Goal: Check status: Check status

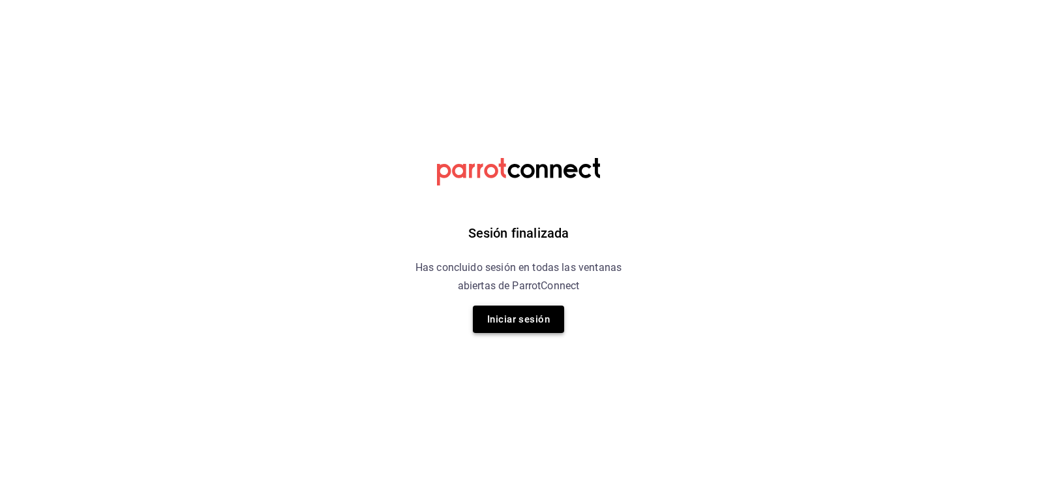
click at [530, 329] on button "Iniciar sesión" at bounding box center [518, 318] width 91 height 27
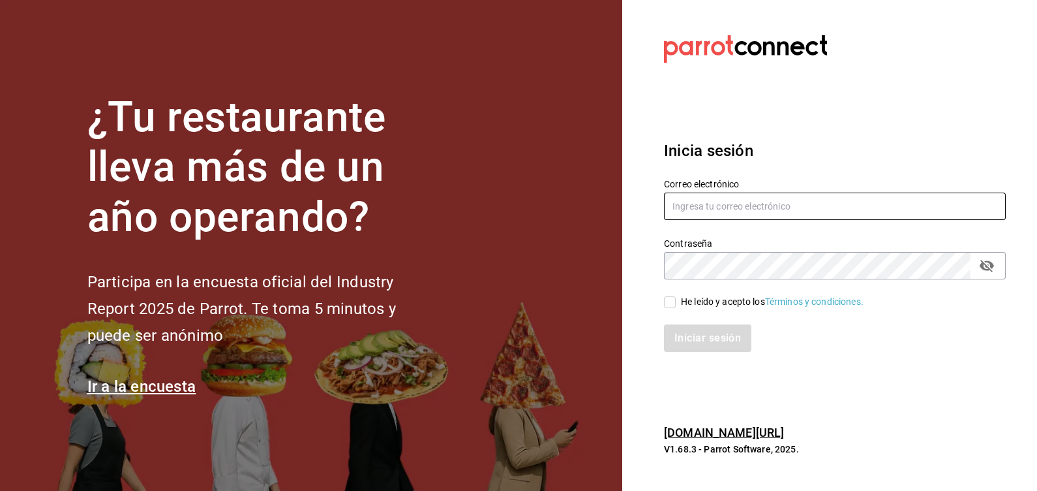
type input "[EMAIL_ADDRESS][DOMAIN_NAME]"
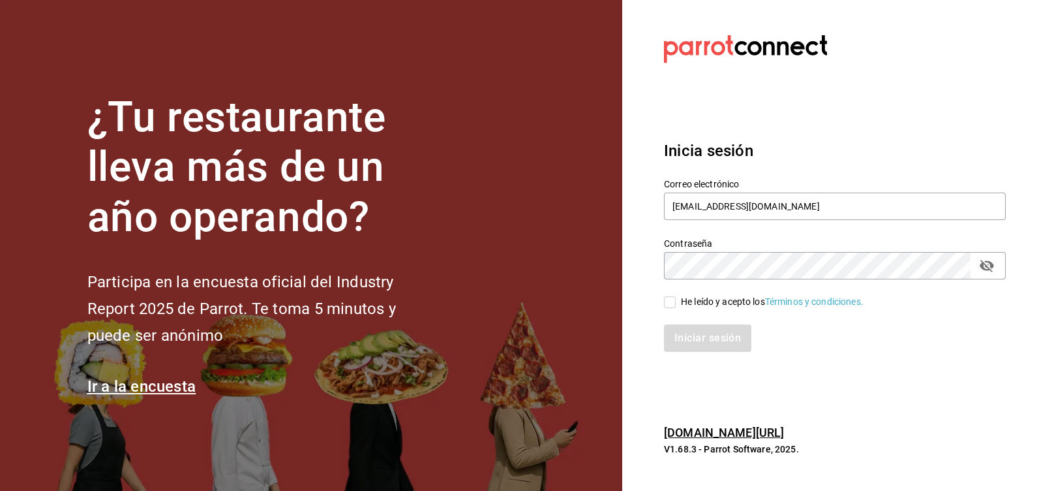
click at [673, 304] on input "He leído y acepto los Términos y condiciones." at bounding box center [670, 302] width 12 height 12
checkbox input "true"
click at [683, 353] on div "Inicia sesión Correo electrónico [EMAIL_ADDRESS][DOMAIN_NAME] Contraseña Contra…" at bounding box center [835, 245] width 342 height 245
click at [679, 342] on button "Iniciar sesión" at bounding box center [708, 337] width 89 height 27
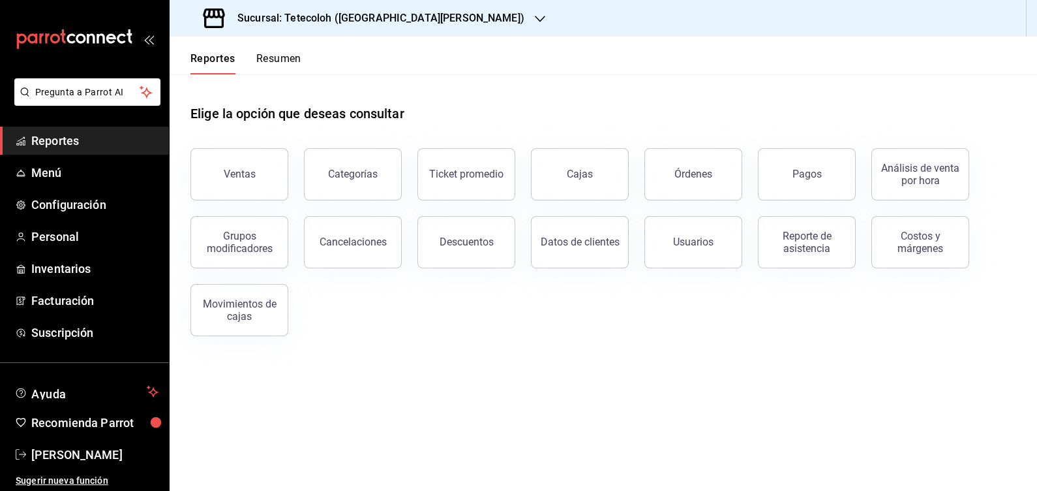
click at [395, 10] on h3 "Sucursal: Tetecoloh (San Agustin)" at bounding box center [375, 18] width 297 height 16
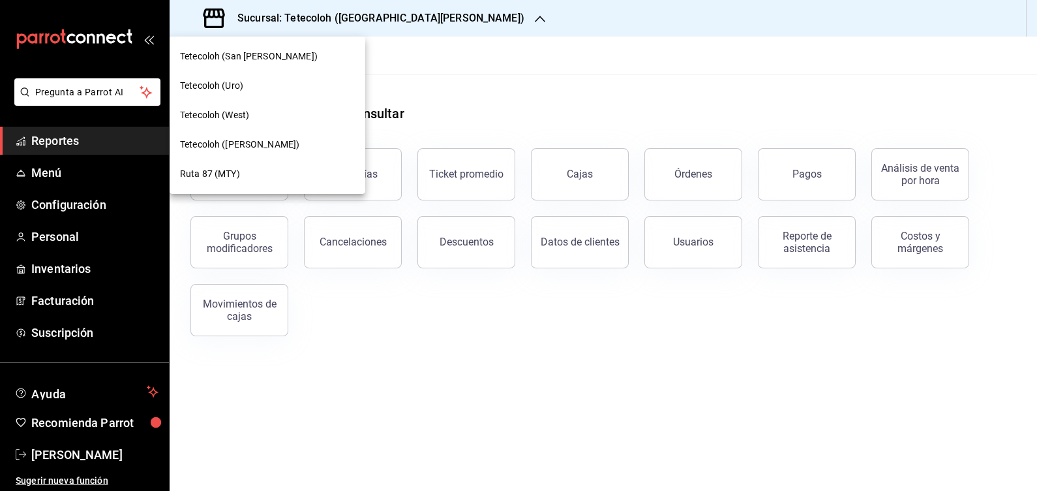
click at [258, 119] on div "Tetecoloh (West)" at bounding box center [267, 115] width 175 height 14
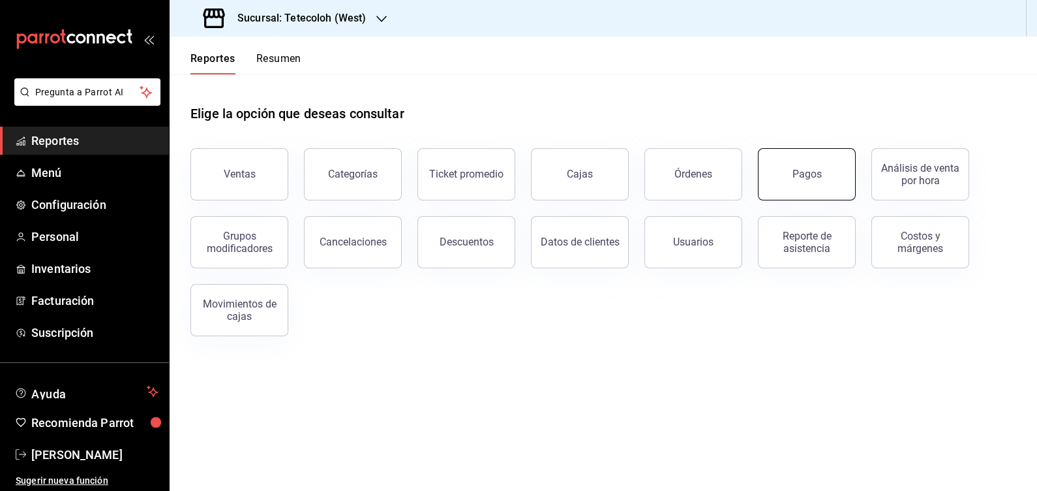
click at [770, 166] on button "Pagos" at bounding box center [807, 174] width 98 height 52
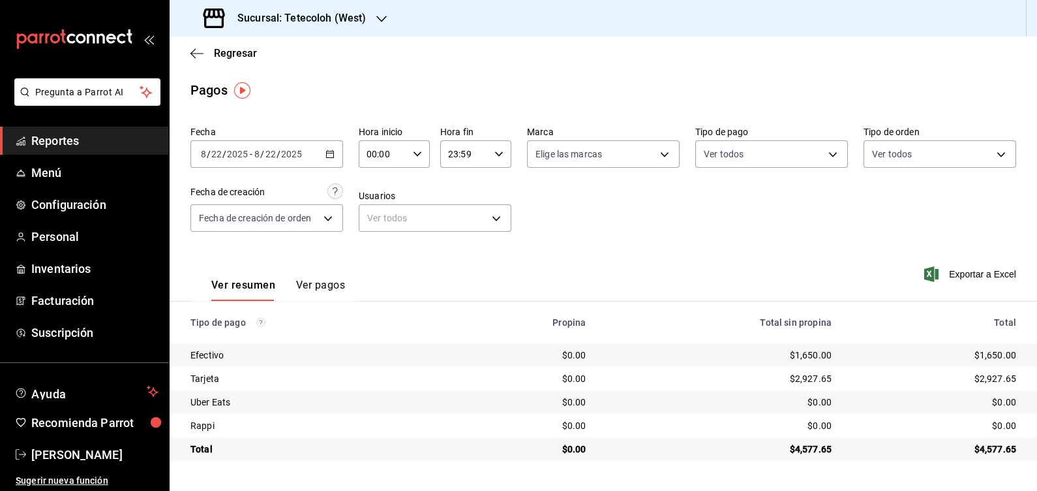
click at [326, 157] on \(Stroke\) "button" at bounding box center [330, 154] width 8 height 7
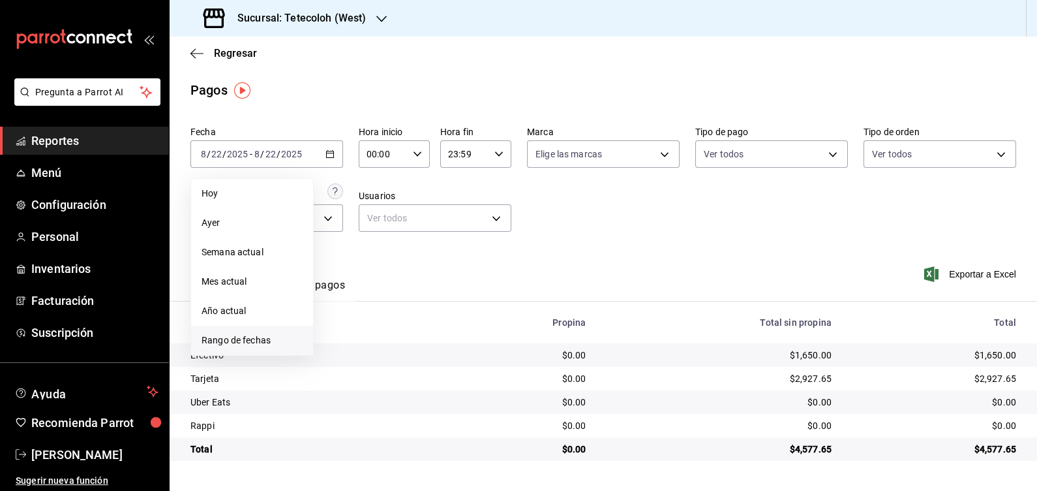
click at [260, 341] on span "Rango de fechas" at bounding box center [252, 340] width 101 height 14
click at [386, 326] on abbr "20" at bounding box center [387, 326] width 8 height 9
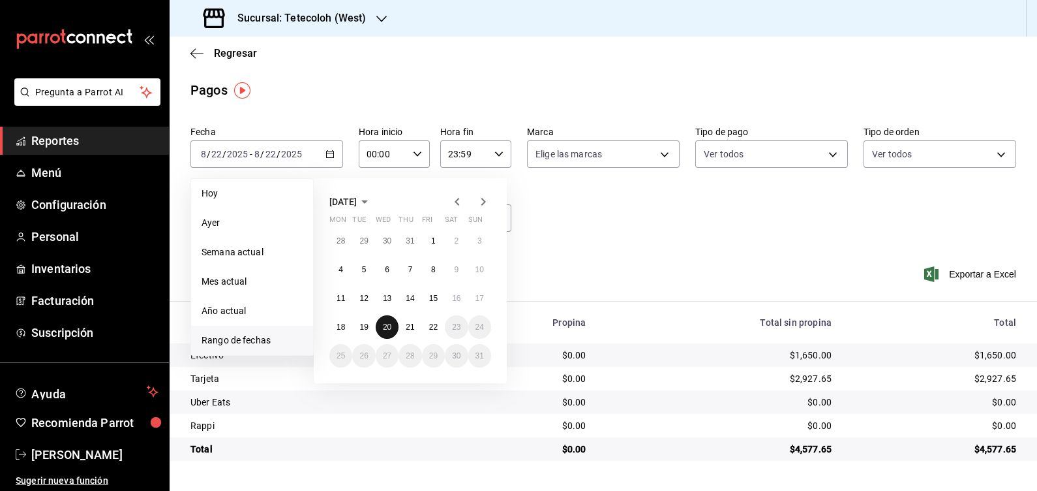
click at [386, 326] on abbr "20" at bounding box center [387, 326] width 8 height 9
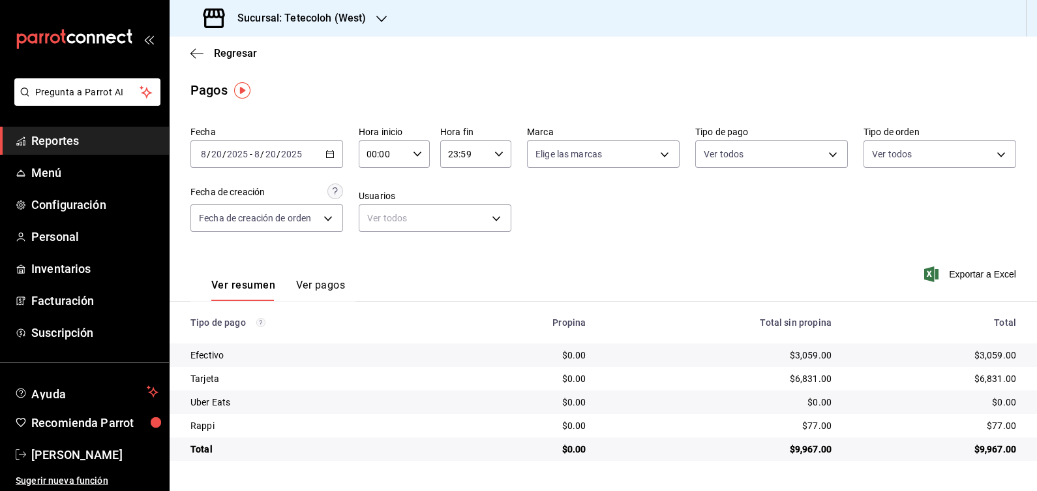
click at [419, 154] on \(Stroke\) "button" at bounding box center [418, 153] width 8 height 5
click at [498, 157] on div at bounding box center [518, 245] width 1037 height 491
click at [494, 157] on icon "button" at bounding box center [498, 153] width 9 height 9
click at [462, 219] on span "14" at bounding box center [458, 213] width 15 height 10
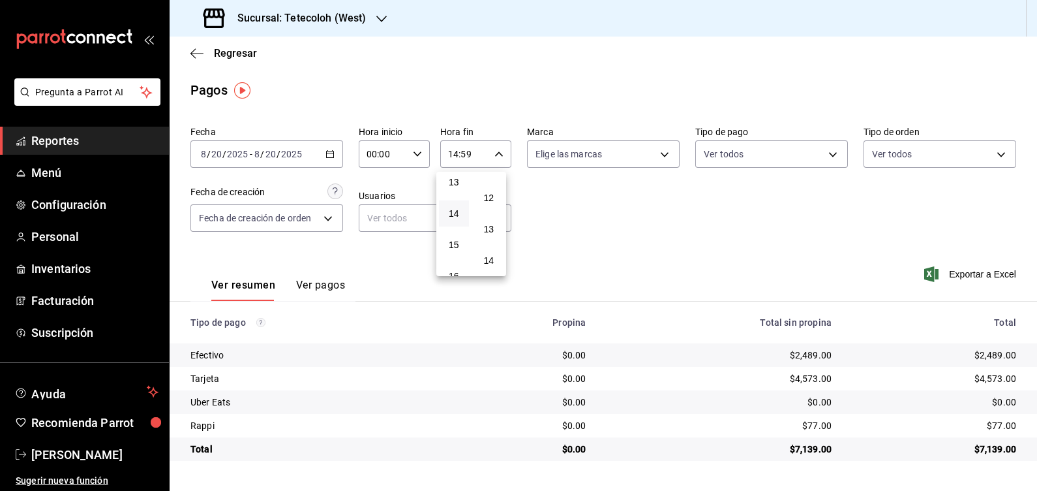
scroll to position [332, 0]
click at [499, 209] on button "11" at bounding box center [489, 200] width 30 height 26
type input "14:11"
click at [601, 211] on div at bounding box center [518, 245] width 1037 height 491
